Goal: Check status

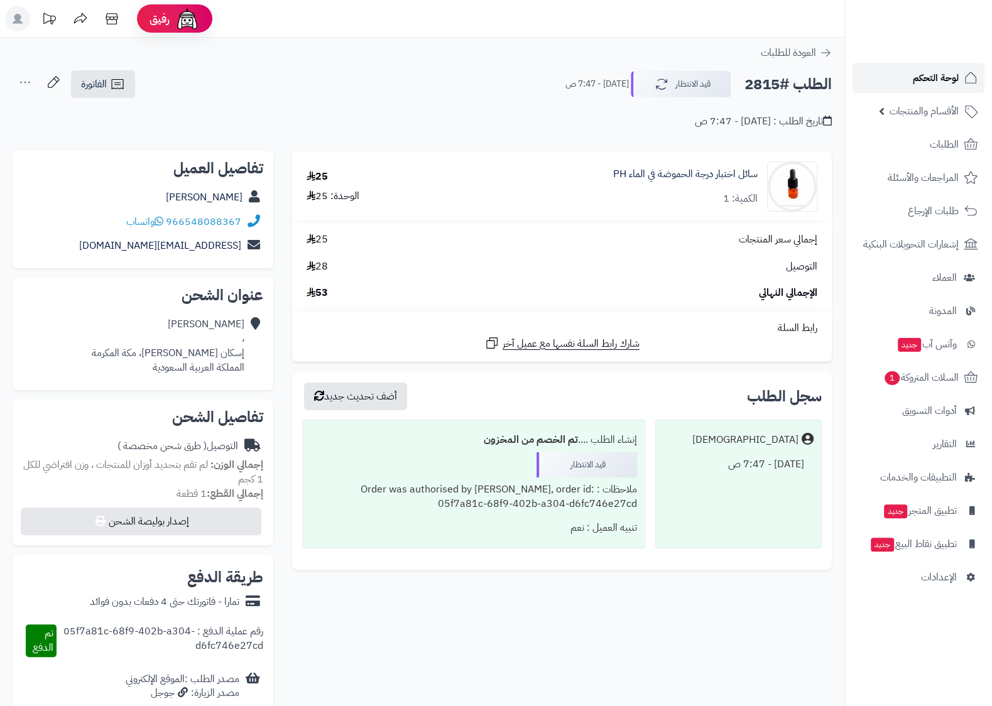
click at [930, 75] on span "لوحة التحكم" at bounding box center [936, 78] width 46 height 18
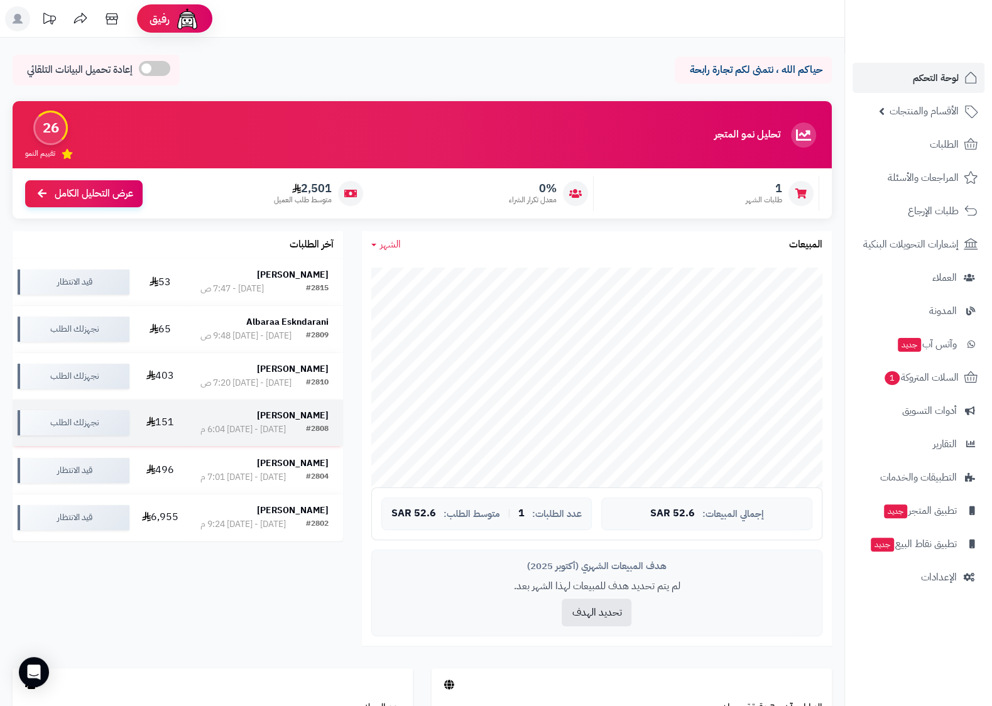
click at [276, 421] on div "[PERSON_NAME]" at bounding box center [264, 415] width 128 height 13
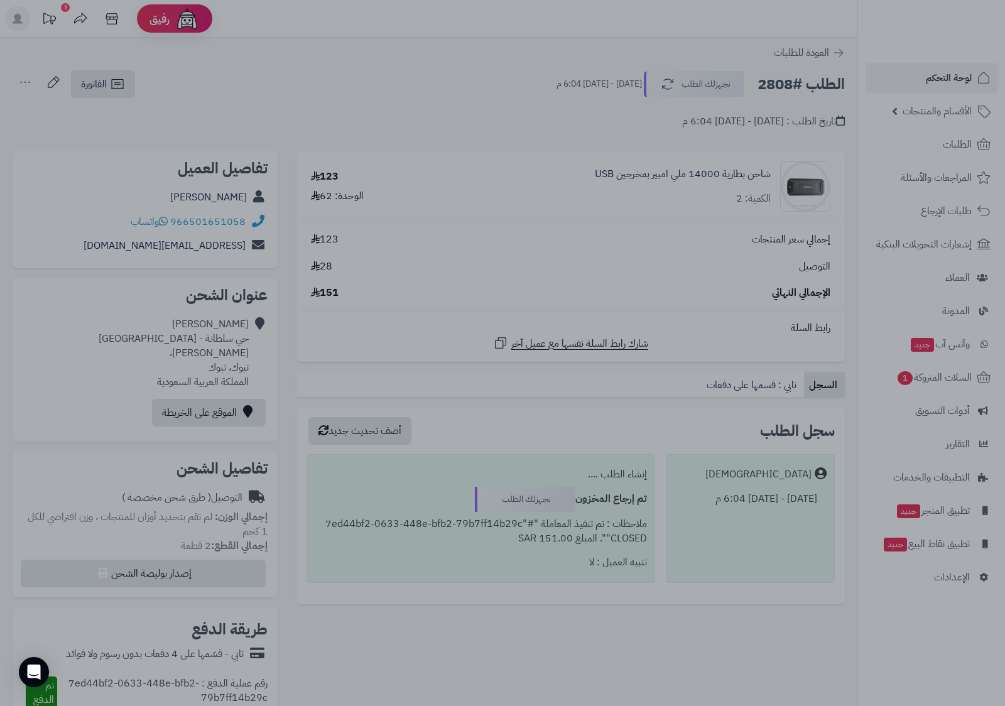
click at [426, 118] on div at bounding box center [502, 353] width 1005 height 706
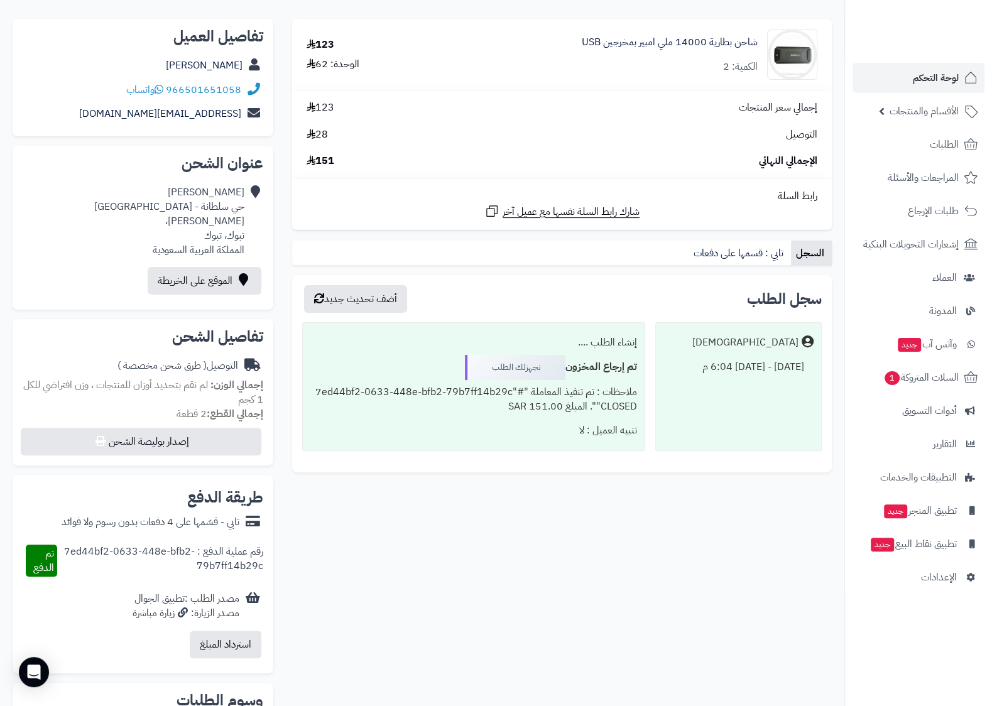
scroll to position [66, 0]
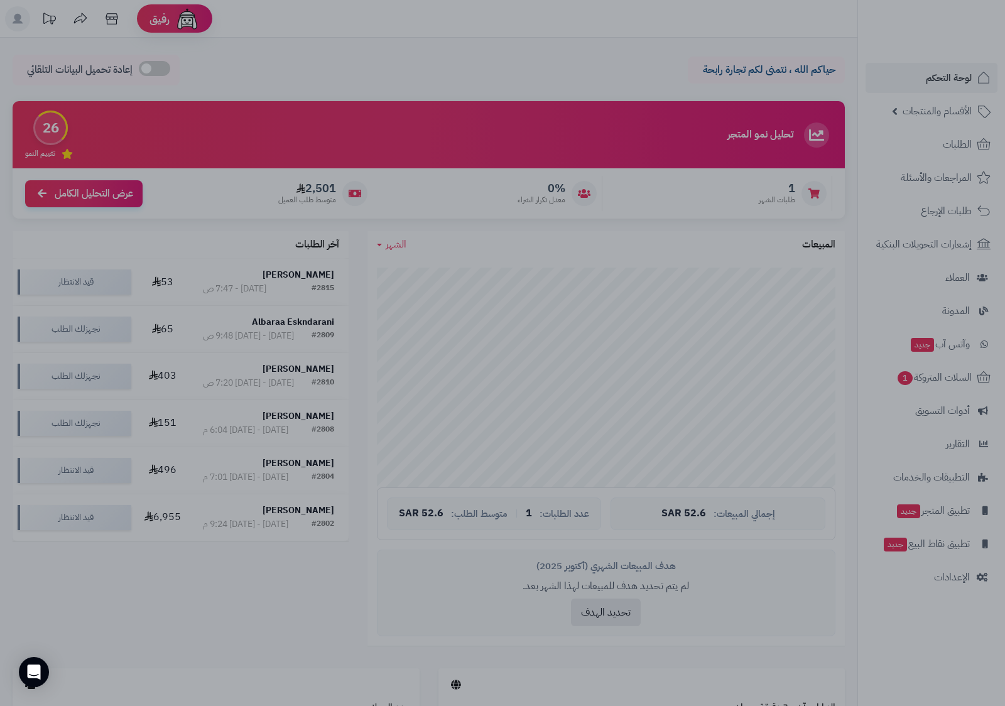
click at [330, 608] on div at bounding box center [502, 353] width 1005 height 706
